Goal: Information Seeking & Learning: Find specific fact

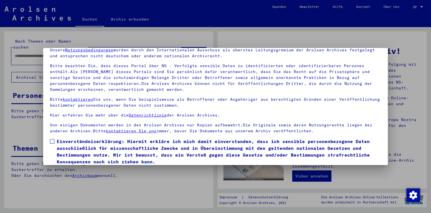
scroll to position [46, 0]
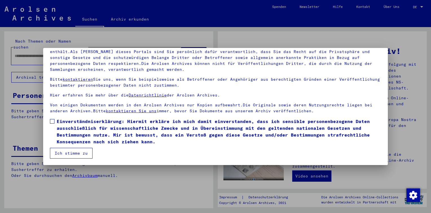
drag, startPoint x: 53, startPoint y: 120, endPoint x: 57, endPoint y: 131, distance: 12.0
click at [53, 120] on span at bounding box center [52, 121] width 5 height 5
click at [63, 151] on button "Ich stimme zu" at bounding box center [71, 153] width 43 height 11
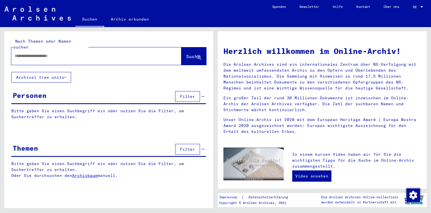
click at [43, 54] on div at bounding box center [87, 56] width 153 height 13
click at [43, 53] on input "text" at bounding box center [90, 56] width 150 height 6
type input "********"
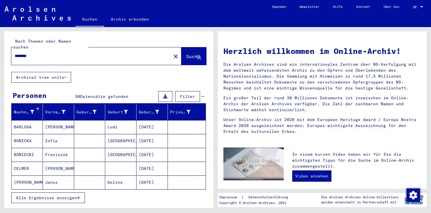
click at [49, 178] on mat-cell "Janus" at bounding box center [58, 182] width 31 height 14
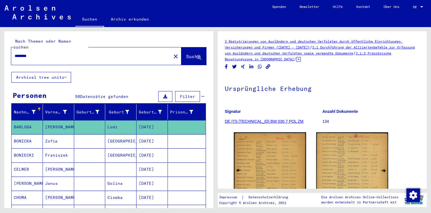
click at [301, 58] on icon at bounding box center [298, 59] width 4 height 5
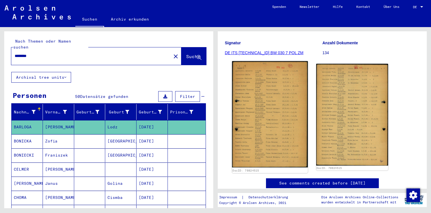
scroll to position [169, 0]
